Goal: Task Accomplishment & Management: Manage account settings

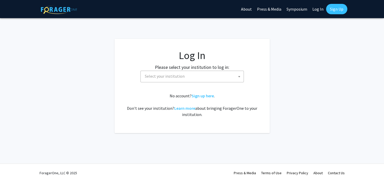
click at [167, 76] on span "Select your institution" at bounding box center [165, 75] width 40 height 5
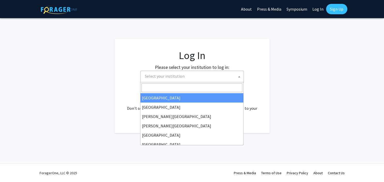
select select "34"
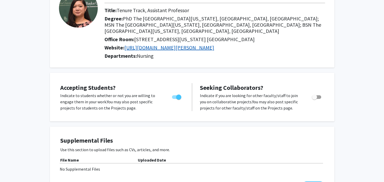
scroll to position [54, 0]
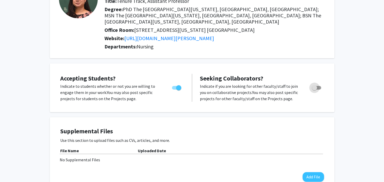
click at [317, 86] on span "Toggle" at bounding box center [315, 88] width 9 height 4
click at [314, 89] on input "Toggle" at bounding box center [314, 89] width 0 height 0
checkbox input "true"
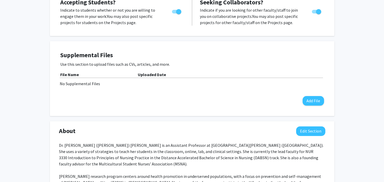
scroll to position [136, 0]
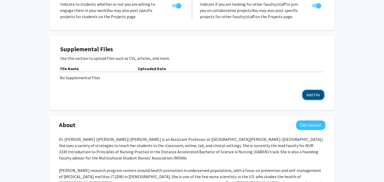
click at [320, 90] on button "Add File" at bounding box center [312, 95] width 21 height 10
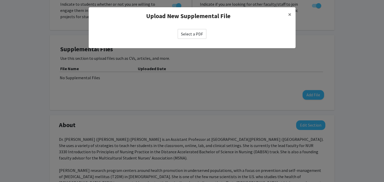
click at [194, 34] on label "Select a PDF" at bounding box center [191, 34] width 29 height 10
click at [0, 0] on input "Select a PDF" at bounding box center [0, 0] width 0 height 0
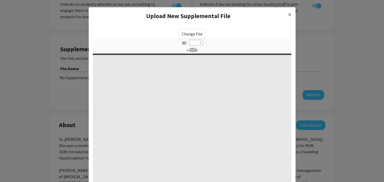
select select "custom"
type input "0"
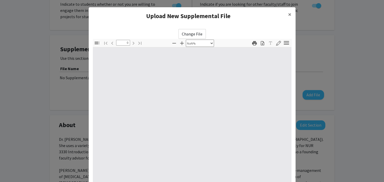
select select "auto"
type input "1"
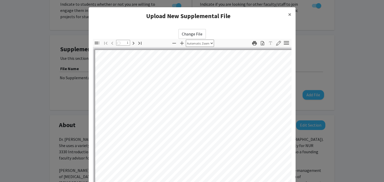
select select "auto"
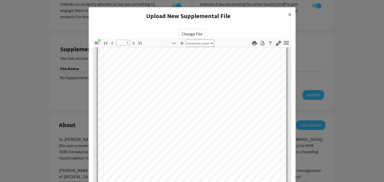
scroll to position [848, 0]
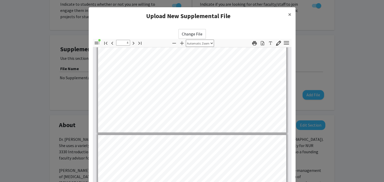
type input "5"
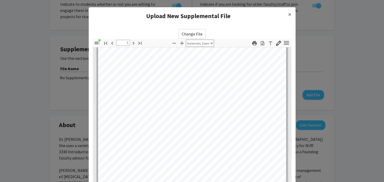
scroll to position [966, 0]
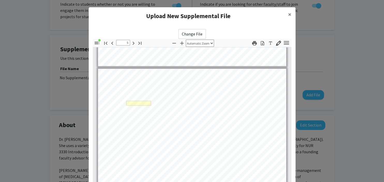
click at [139, 102] on link "Page 5" at bounding box center [138, 102] width 25 height 5
